Goal: Leave review/rating: Share an evaluation or opinion about a product, service, or content

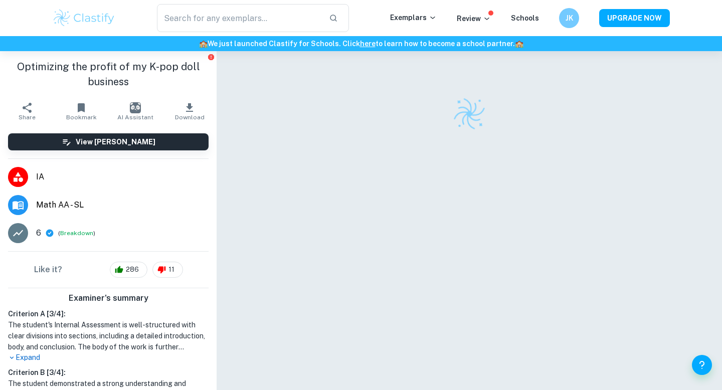
scroll to position [51, 0]
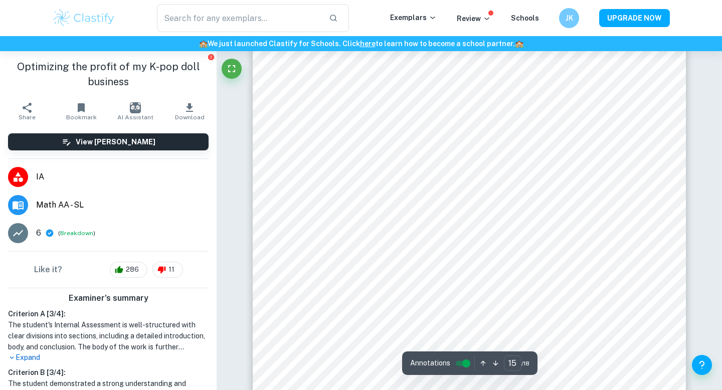
scroll to position [8342, 0]
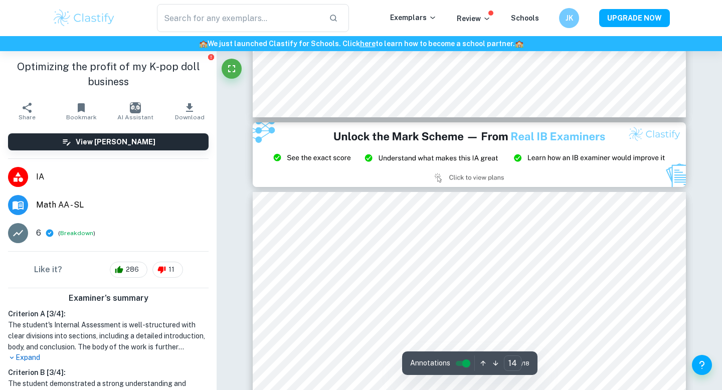
type input "15"
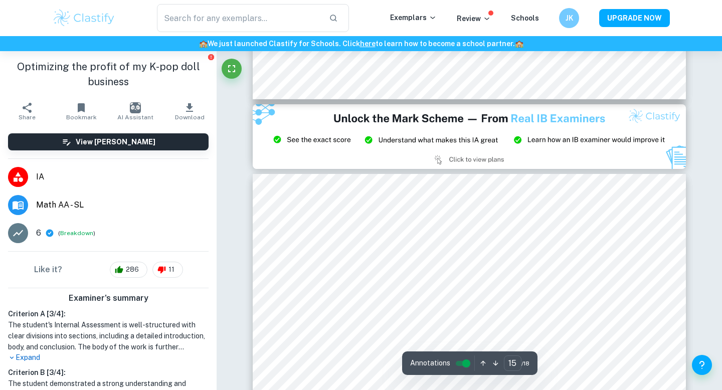
scroll to position [8087, 0]
